Goal: Find specific page/section: Find specific page/section

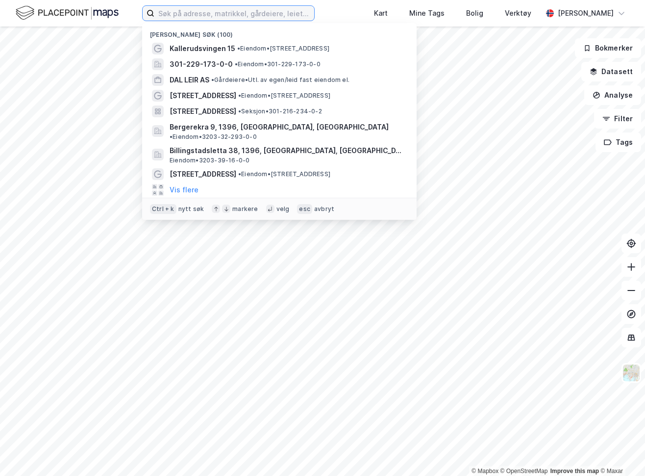
click at [208, 13] on input at bounding box center [234, 13] width 160 height 15
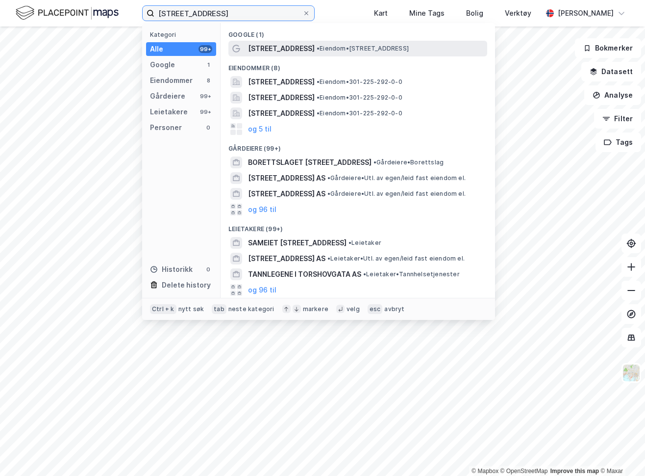
type input "[STREET_ADDRESS]"
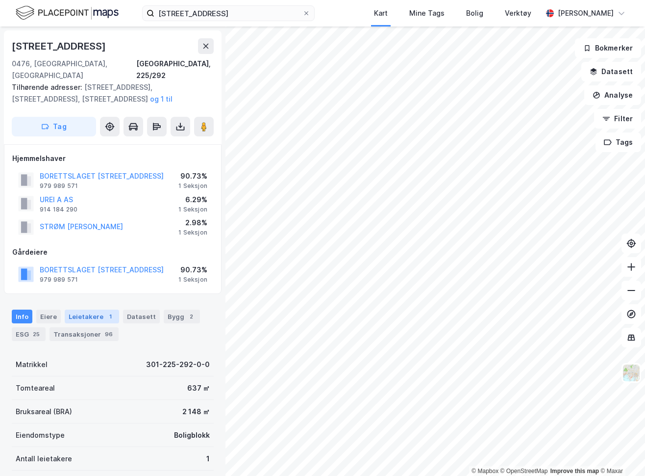
click at [81, 309] on div "Leietakere 1" at bounding box center [92, 316] width 54 height 14
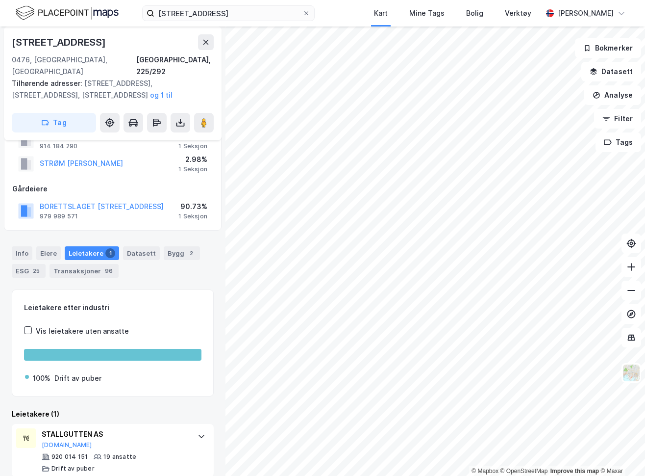
scroll to position [64, 0]
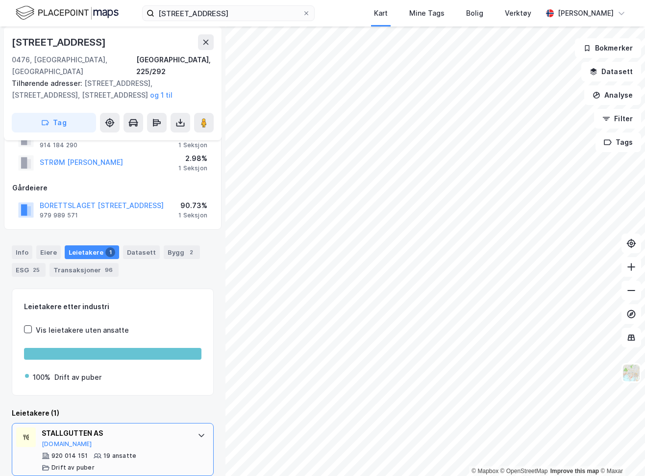
click at [165, 427] on div "STALLGUTTEN AS" at bounding box center [115, 433] width 146 height 12
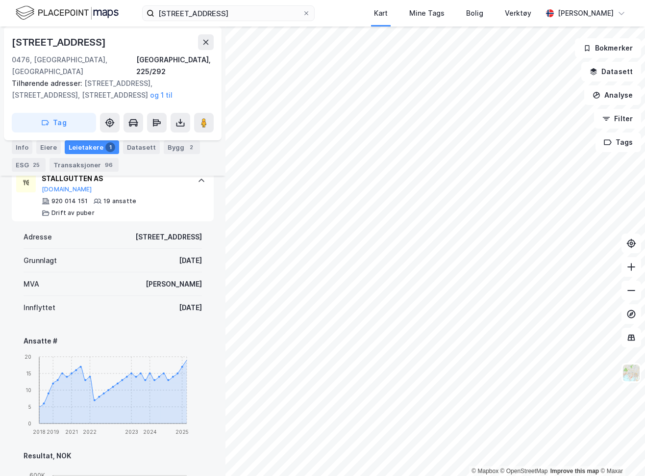
scroll to position [270, 0]
